Goal: Task Accomplishment & Management: Manage account settings

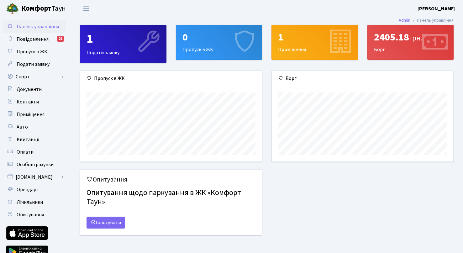
scroll to position [91, 182]
click at [267, 108] on div "Борг" at bounding box center [363, 120] width 192 height 99
click at [38, 66] on span "Подати заявку" at bounding box center [33, 64] width 33 height 7
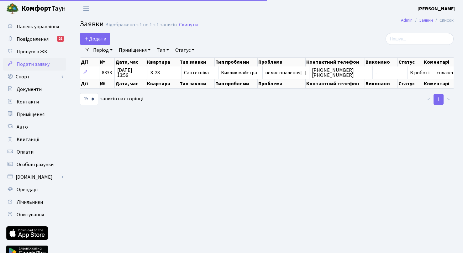
select select "25"
click at [48, 28] on span "Панель управління" at bounding box center [38, 26] width 42 height 7
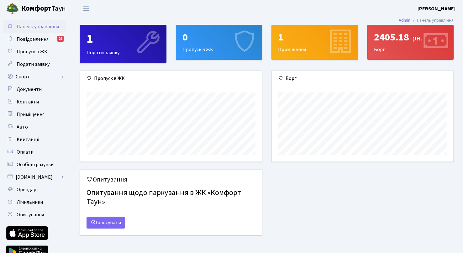
scroll to position [91, 182]
click at [396, 48] on div "2405.18 грн. Борг" at bounding box center [411, 42] width 86 height 34
click at [399, 41] on div "2405.18 грн." at bounding box center [410, 37] width 73 height 12
click at [114, 225] on link "Голосувати" at bounding box center [106, 223] width 39 height 12
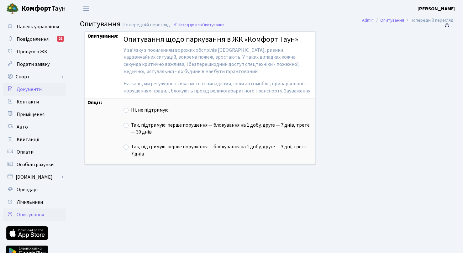
click at [27, 85] on link "Документи" at bounding box center [34, 89] width 63 height 13
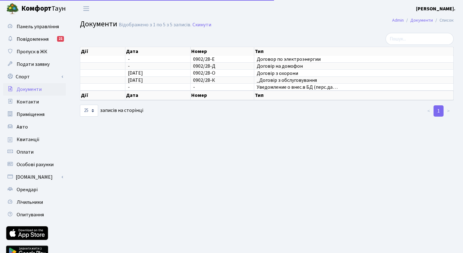
select select "25"
click at [39, 113] on span "Приміщення" at bounding box center [31, 114] width 28 height 7
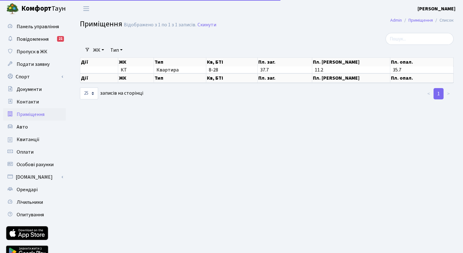
select select "25"
click at [31, 137] on span "Квитанції" at bounding box center [28, 139] width 23 height 7
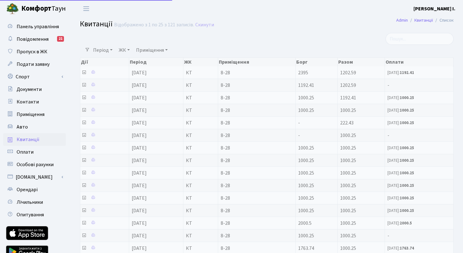
select select "25"
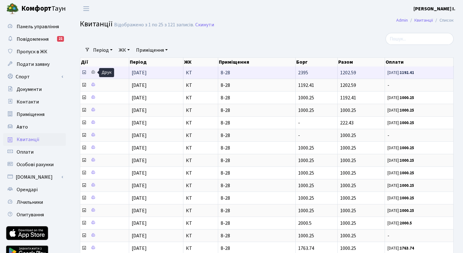
click at [93, 71] on icon at bounding box center [93, 72] width 4 height 4
